Goal: Entertainment & Leisure: Consume media (video, audio)

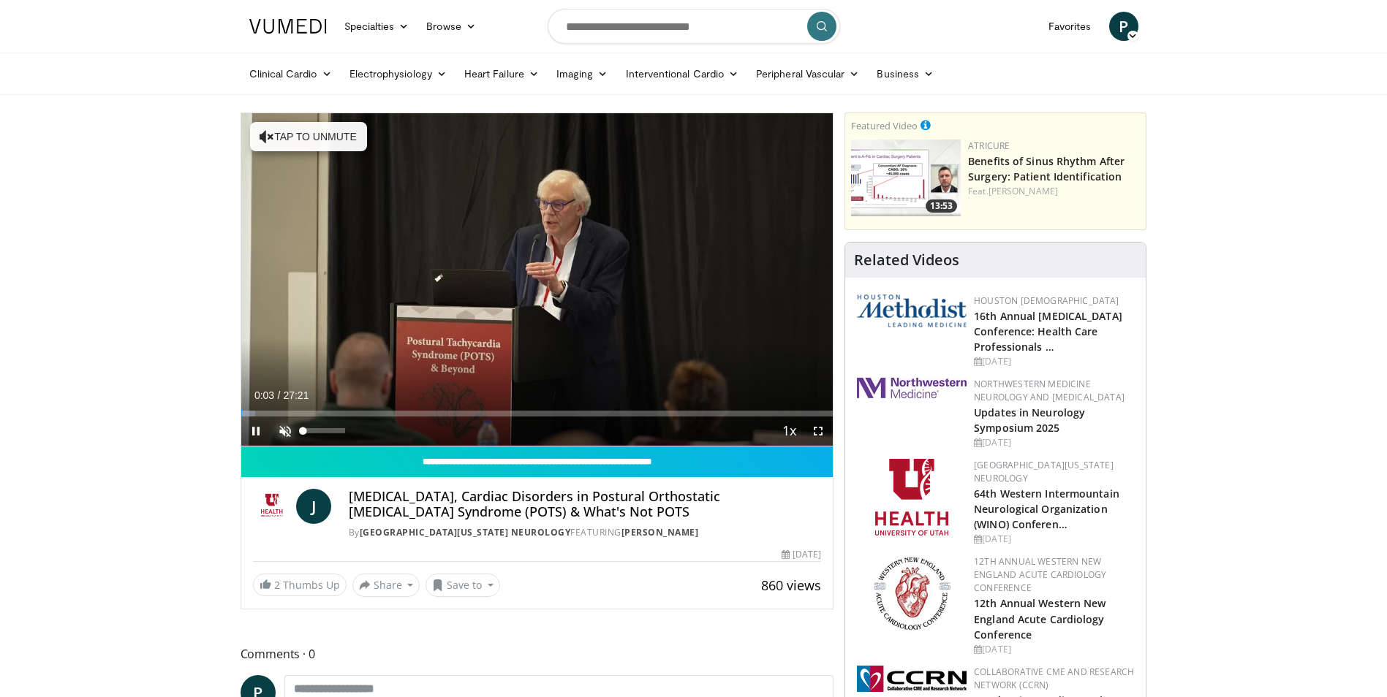
click at [283, 431] on span "Video Player" at bounding box center [285, 431] width 29 height 29
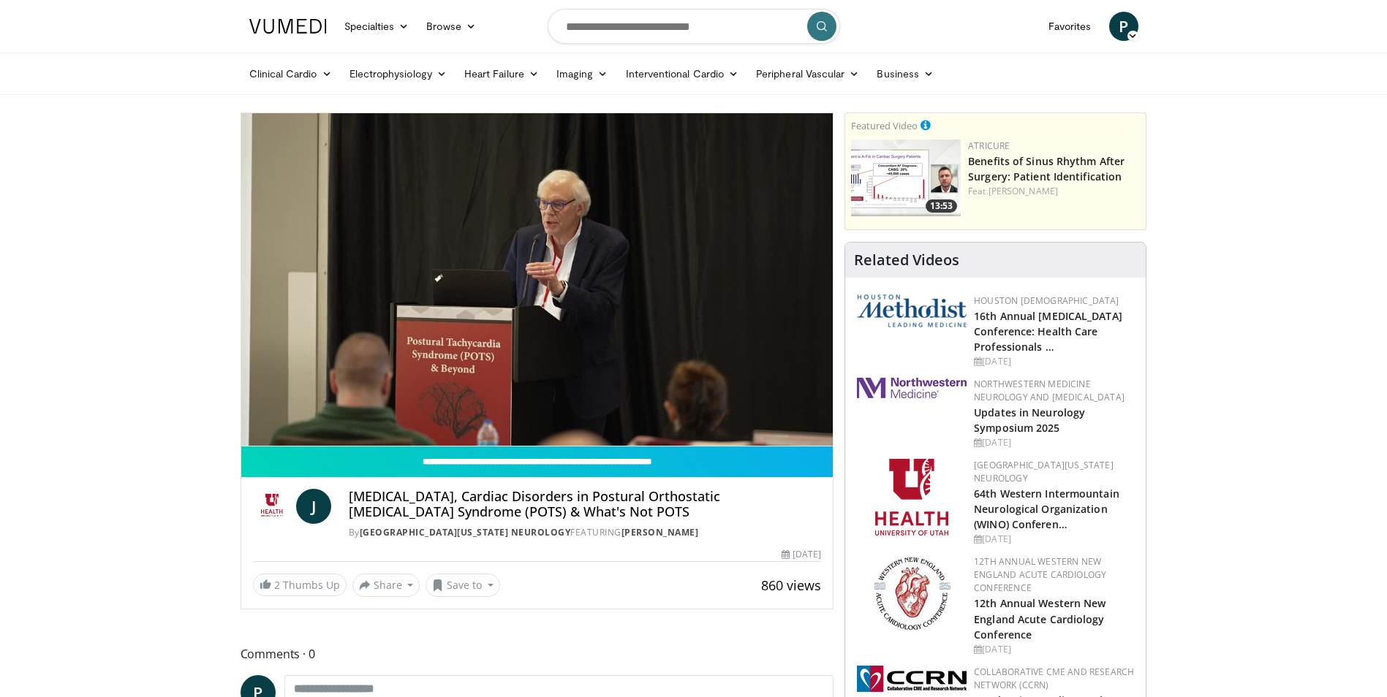
click at [260, 431] on video-js "**********" at bounding box center [537, 279] width 592 height 333
